Goal: Task Accomplishment & Management: Manage account settings

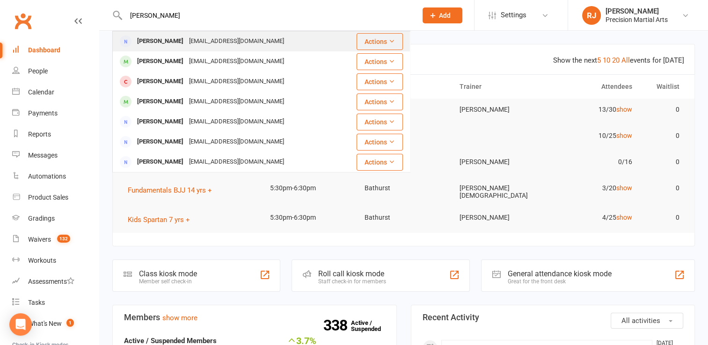
type input "[PERSON_NAME]"
click at [186, 38] on div "[EMAIL_ADDRESS][DOMAIN_NAME]" at bounding box center [236, 42] width 101 height 14
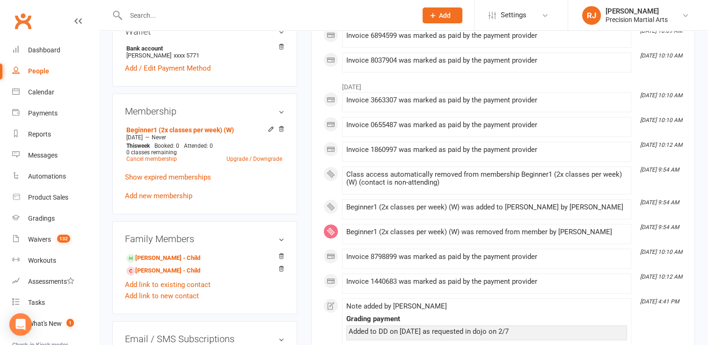
scroll to position [300, 0]
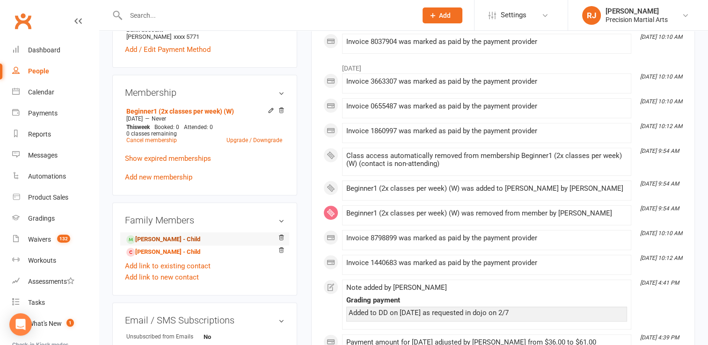
click at [147, 241] on link "[PERSON_NAME] - Child" at bounding box center [163, 240] width 74 height 10
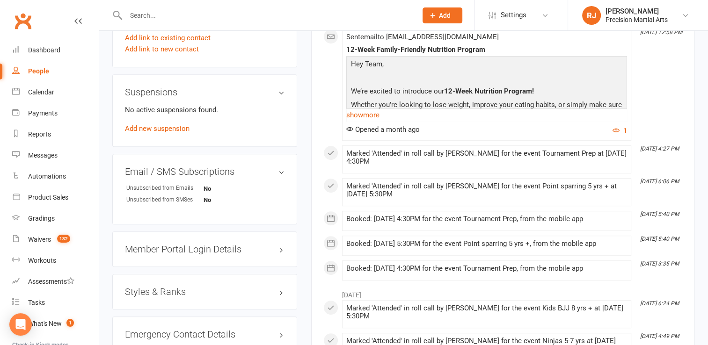
scroll to position [562, 0]
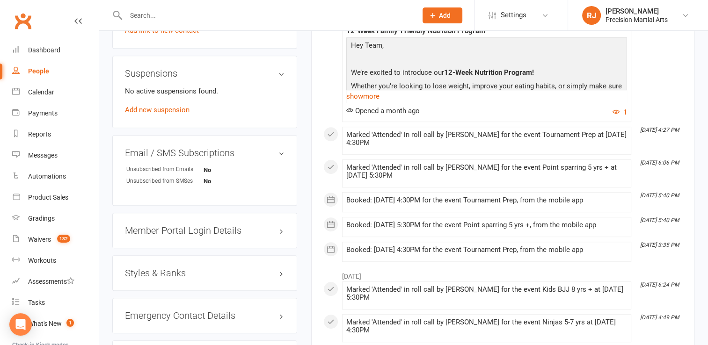
click at [135, 273] on h3 "Styles & Ranks" at bounding box center [205, 273] width 160 height 10
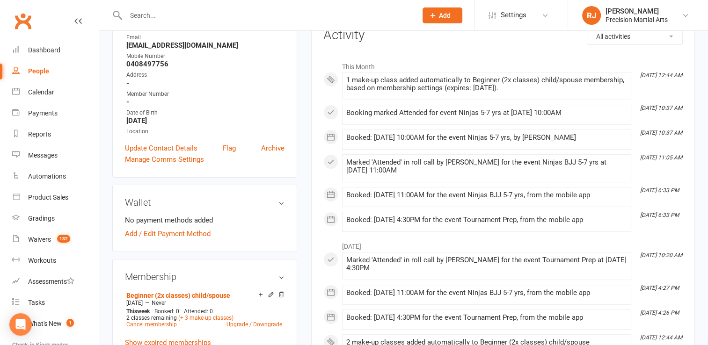
scroll to position [0, 0]
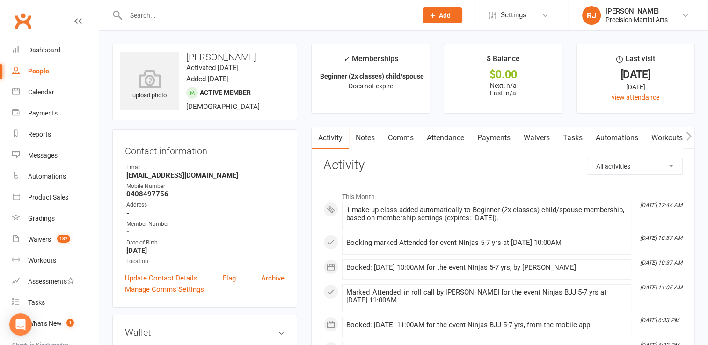
click at [136, 15] on input "text" at bounding box center [266, 15] width 287 height 13
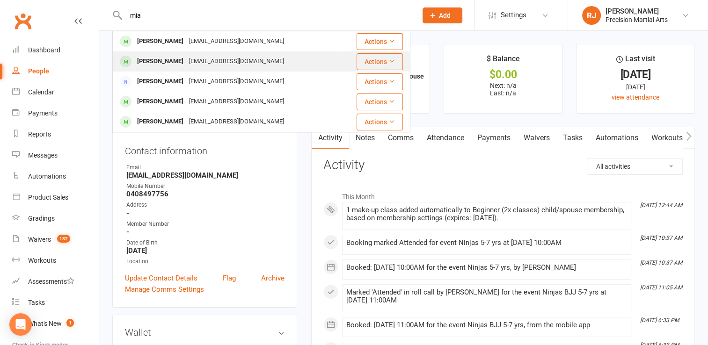
type input "mia"
click at [151, 59] on div "[PERSON_NAME]" at bounding box center [160, 62] width 52 height 14
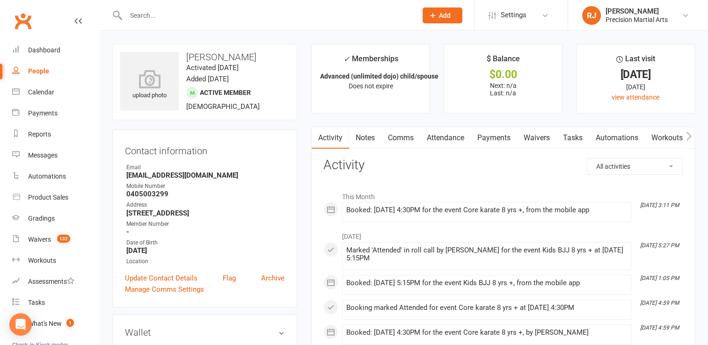
click at [229, 125] on contact-information "upload photo [PERSON_NAME] Activated [DATE] Added [DATE] Active member [DEMOGRA…" at bounding box center [204, 176] width 185 height 264
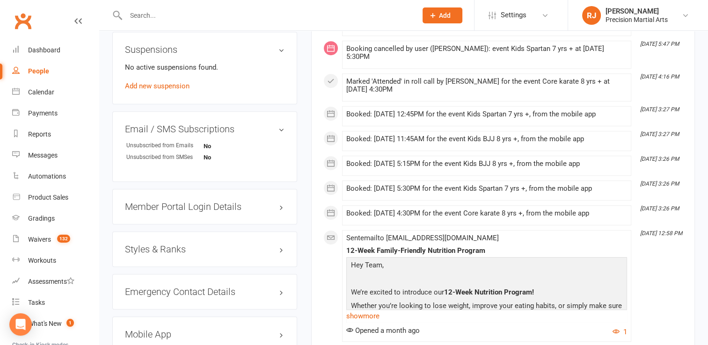
scroll to position [581, 0]
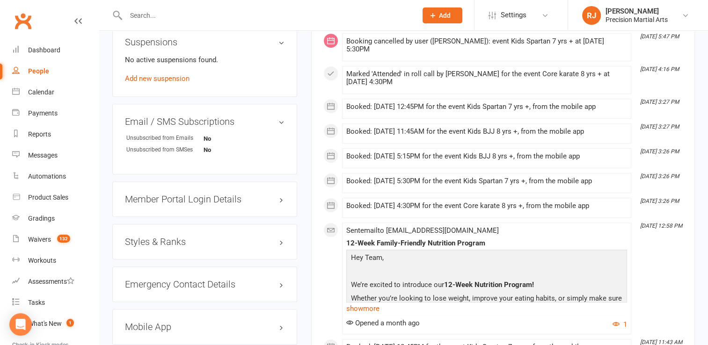
click at [178, 231] on div "Styles & Ranks" at bounding box center [204, 242] width 185 height 36
click at [175, 243] on h3 "Styles & Ranks" at bounding box center [205, 242] width 160 height 10
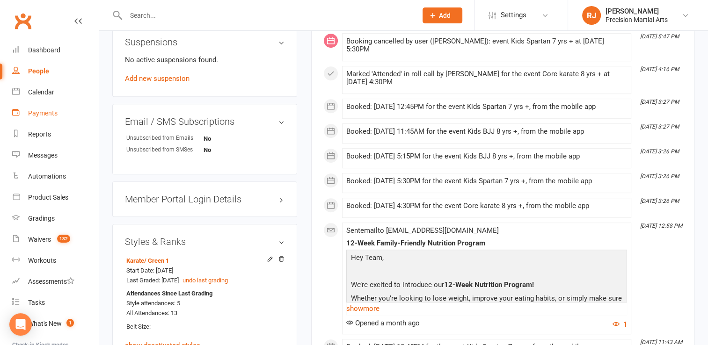
click at [45, 117] on div "Payments" at bounding box center [42, 113] width 29 height 7
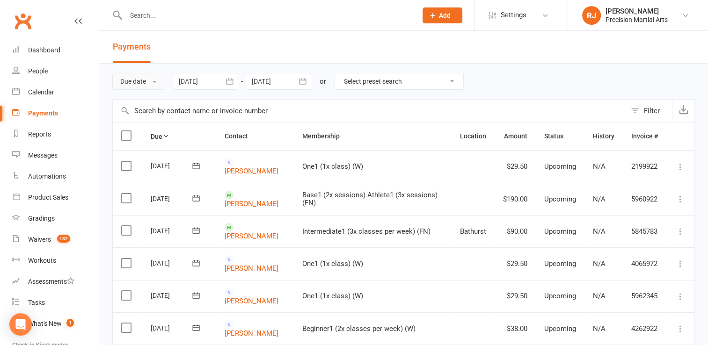
click at [144, 87] on button "Due date" at bounding box center [138, 81] width 52 height 17
click at [151, 134] on link "Date failed" at bounding box center [159, 140] width 93 height 19
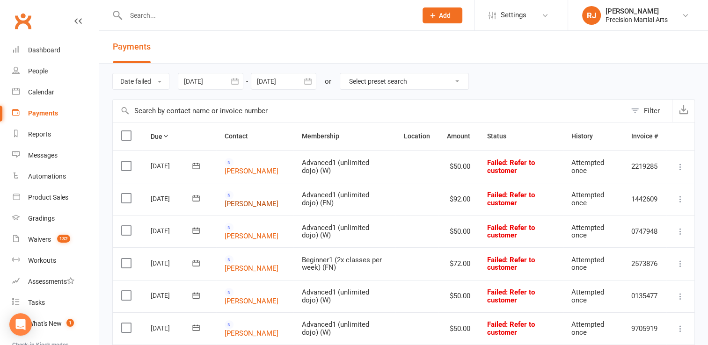
click at [250, 199] on link "[PERSON_NAME]" at bounding box center [252, 203] width 54 height 8
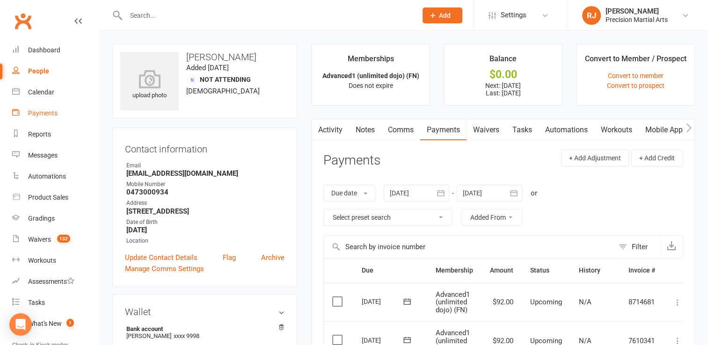
click at [40, 110] on div "Payments" at bounding box center [42, 113] width 29 height 7
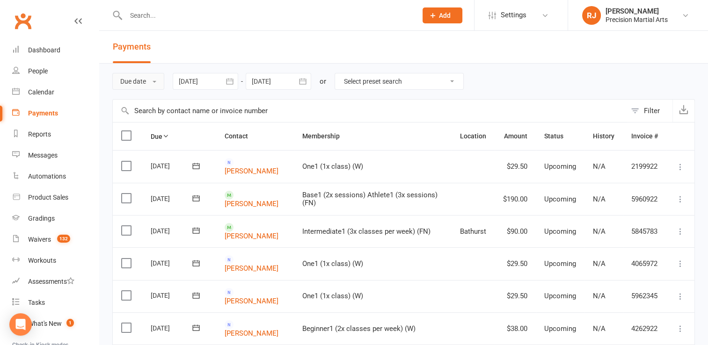
click at [157, 87] on button "Due date" at bounding box center [138, 81] width 52 height 17
click at [152, 136] on link "Date failed" at bounding box center [159, 140] width 93 height 19
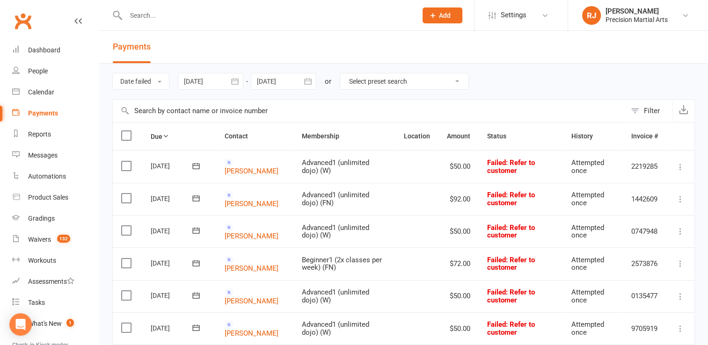
click at [130, 198] on label at bounding box center [127, 198] width 13 height 9
click at [127, 194] on input "checkbox" at bounding box center [124, 194] width 6 height 0
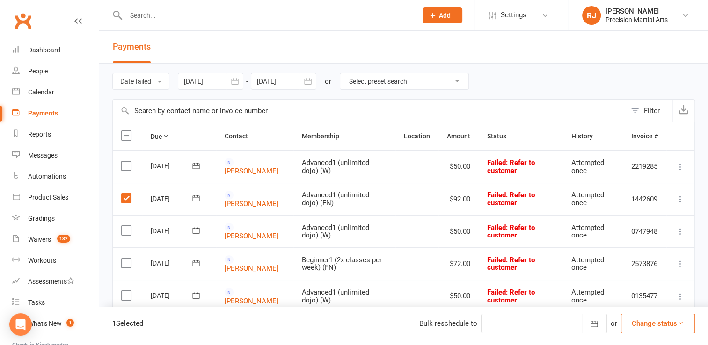
click at [579, 327] on div at bounding box center [544, 324] width 126 height 20
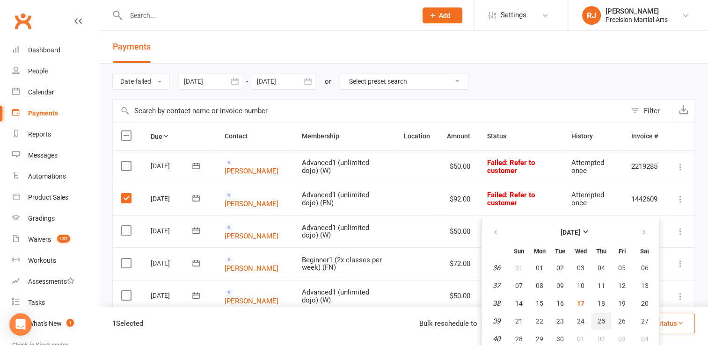
click at [605, 323] on span "25" at bounding box center [601, 321] width 7 height 7
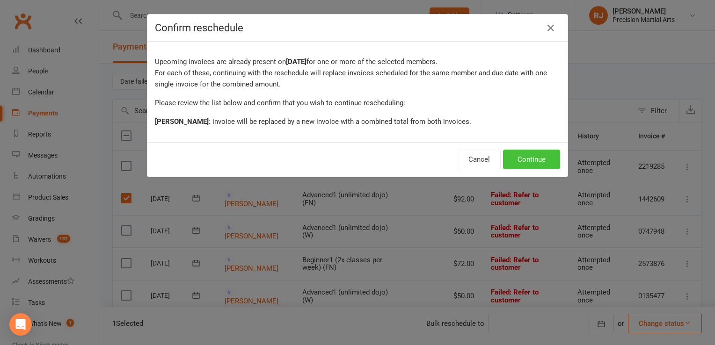
click at [534, 163] on button "Continue" at bounding box center [531, 160] width 57 height 20
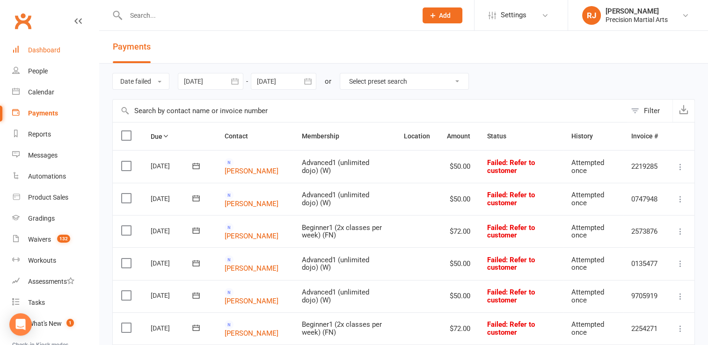
click at [51, 49] on div "Dashboard" at bounding box center [44, 49] width 32 height 7
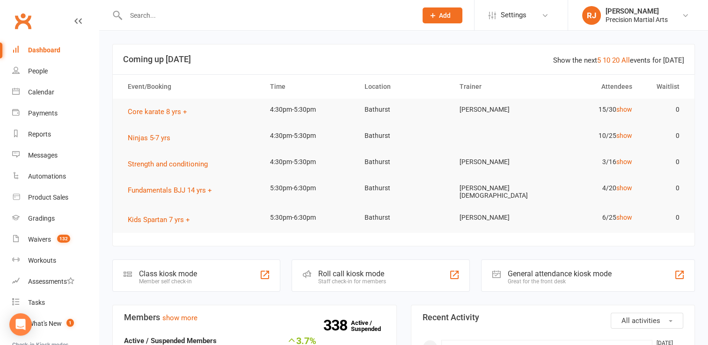
click at [302, 12] on input "text" at bounding box center [266, 15] width 287 height 13
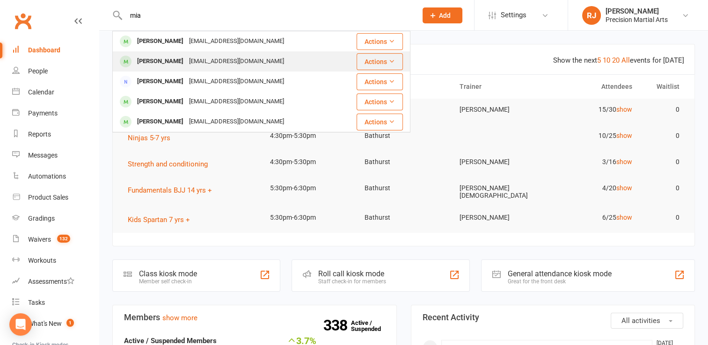
type input "mia"
click at [272, 61] on div "[PERSON_NAME] [EMAIL_ADDRESS][DOMAIN_NAME]" at bounding box center [227, 61] width 228 height 19
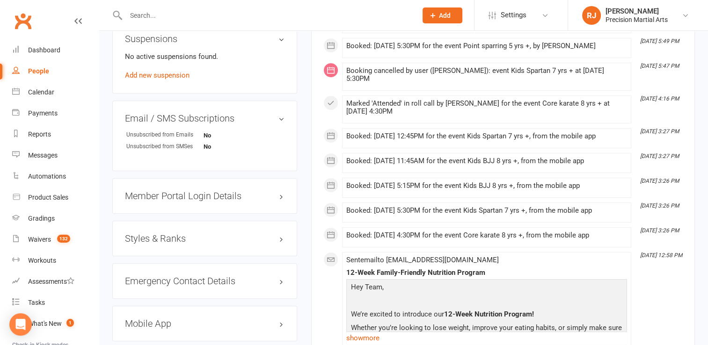
scroll to position [594, 0]
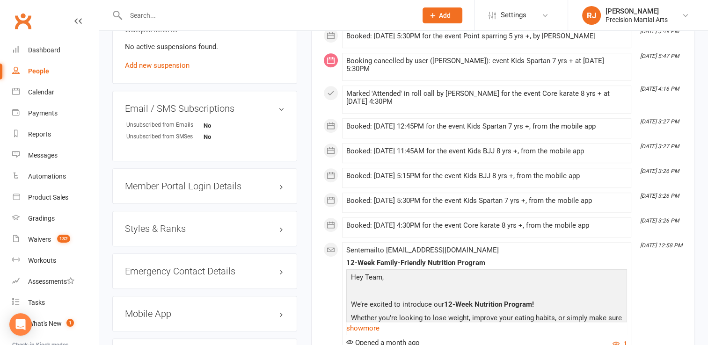
click at [153, 237] on div "Styles & Ranks" at bounding box center [204, 229] width 185 height 36
click at [152, 227] on h3 "Styles & Ranks" at bounding box center [205, 229] width 160 height 10
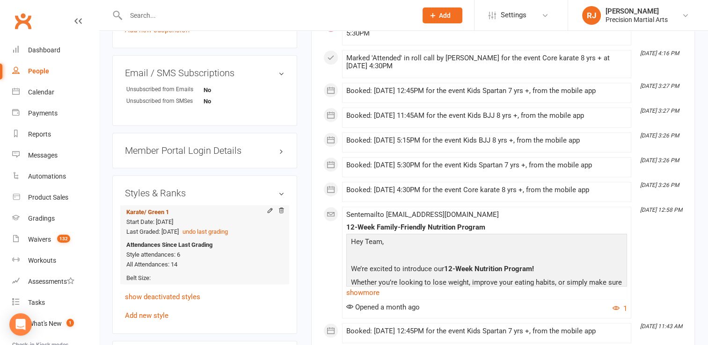
scroll to position [631, 0]
